Goal: Find specific page/section

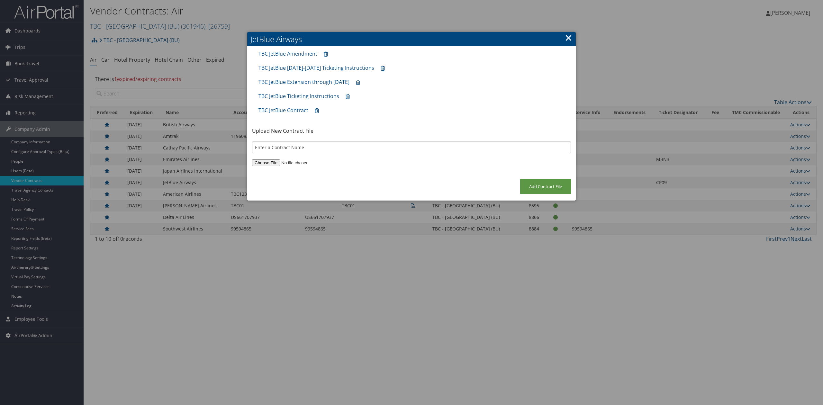
drag, startPoint x: 275, startPoint y: 195, endPoint x: 424, endPoint y: 169, distance: 151.4
click at [275, 195] on div "Add Contract File" at bounding box center [411, 190] width 329 height 22
click at [569, 35] on link "×" at bounding box center [568, 37] width 7 height 13
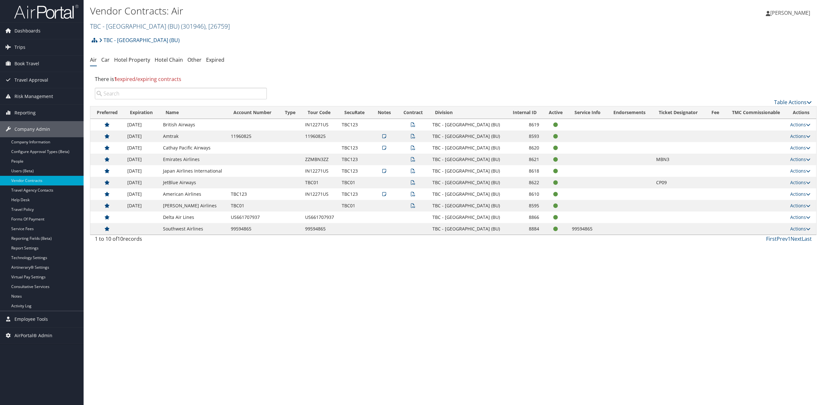
click at [149, 28] on link "TBC - Boston University (BU) ( 301946 ) , [ 26759 ]" at bounding box center [160, 26] width 140 height 9
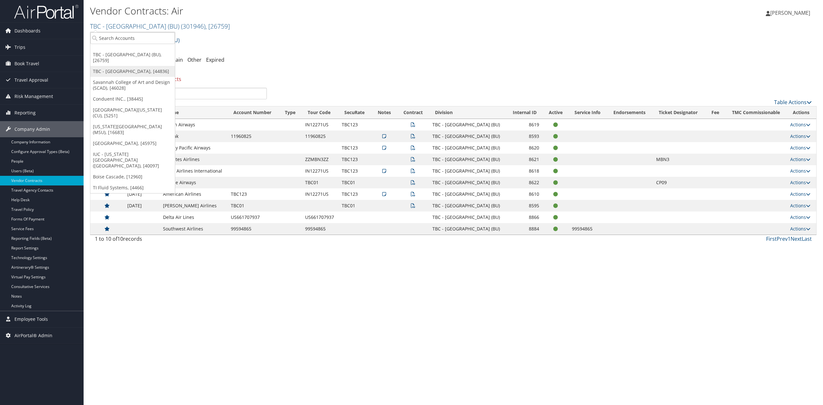
click at [132, 66] on link "TBC - [GEOGRAPHIC_DATA], [44836]" at bounding box center [132, 71] width 85 height 11
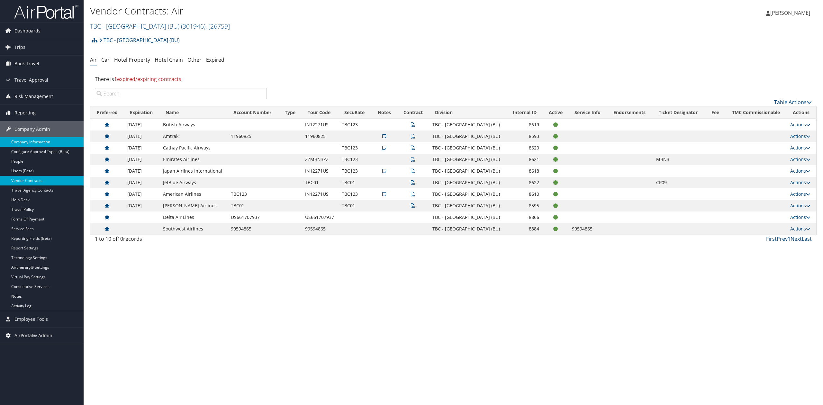
click at [52, 142] on link "Company Information" at bounding box center [42, 142] width 84 height 10
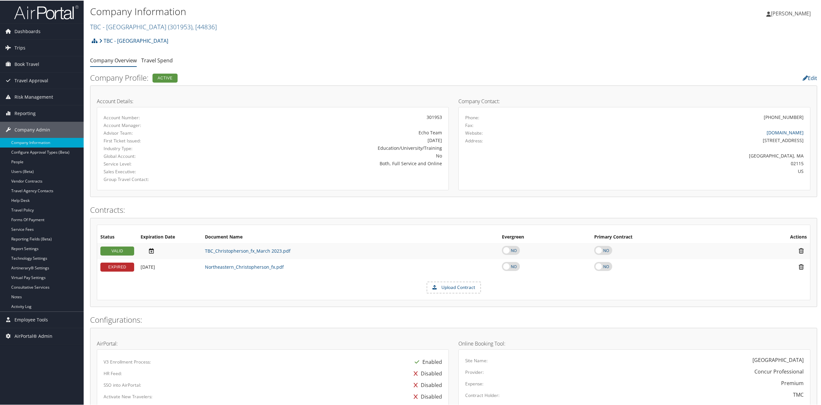
click at [64, 14] on img at bounding box center [46, 11] width 64 height 15
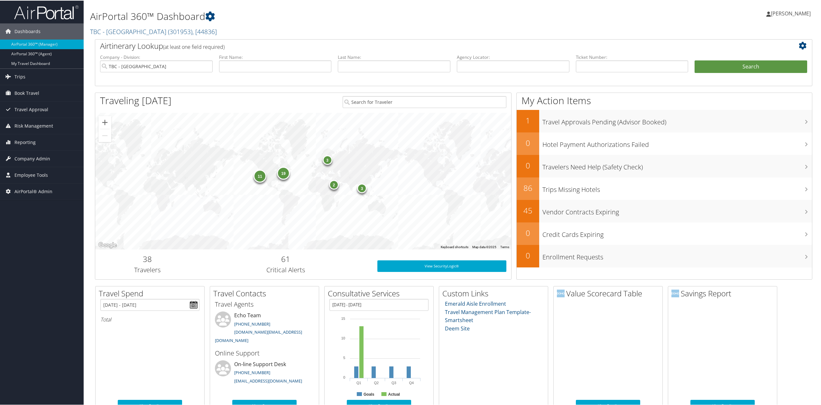
drag, startPoint x: 41, startPoint y: 158, endPoint x: 38, endPoint y: 179, distance: 21.4
click at [41, 158] on span "Company Admin" at bounding box center [32, 158] width 36 height 16
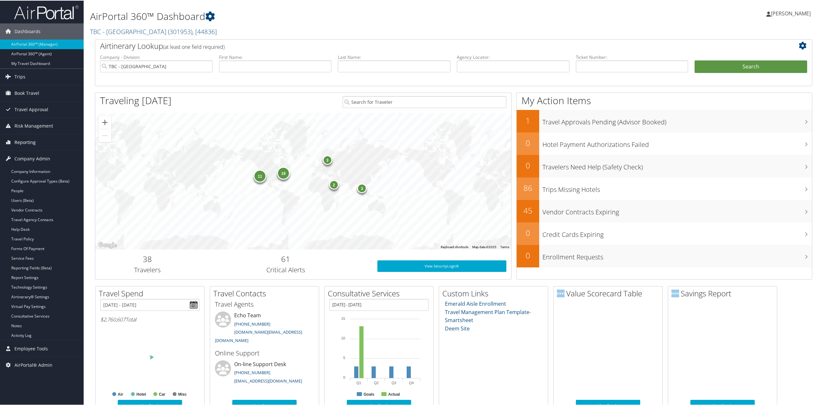
click at [41, 143] on link "Reporting" at bounding box center [42, 142] width 84 height 16
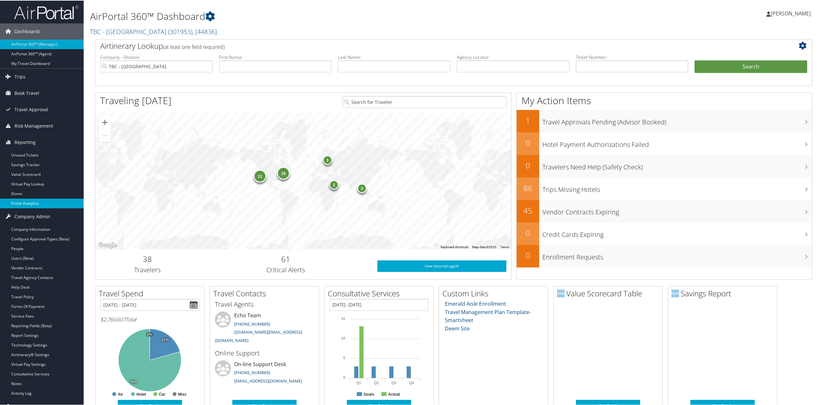
click at [35, 207] on link "Prime Analytics" at bounding box center [42, 203] width 84 height 10
